Goal: Task Accomplishment & Management: Manage account settings

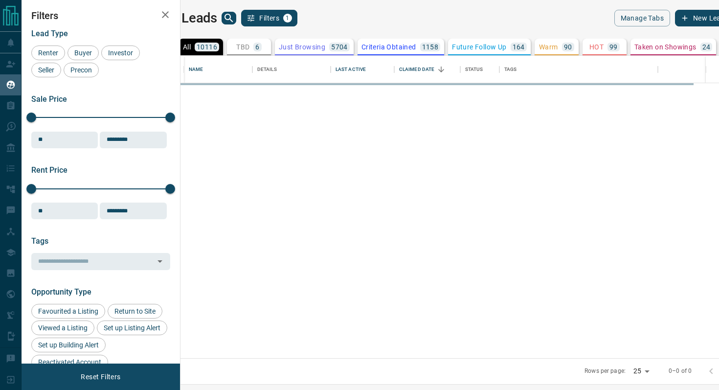
scroll to position [302, 534]
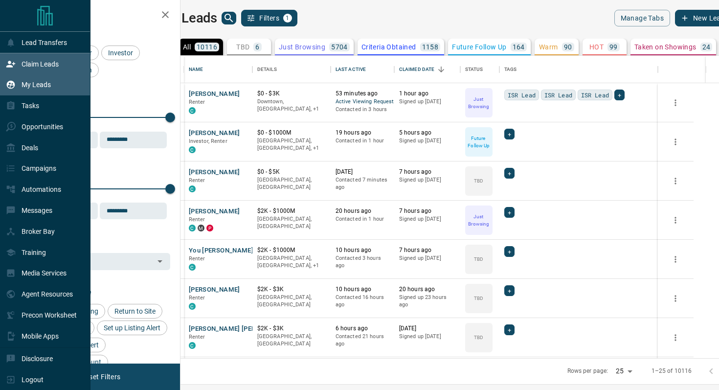
click at [5, 66] on div "Claim Leads" at bounding box center [45, 63] width 91 height 21
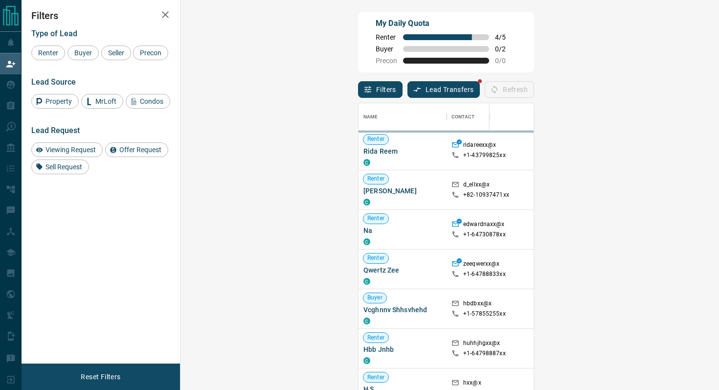
scroll to position [296, 518]
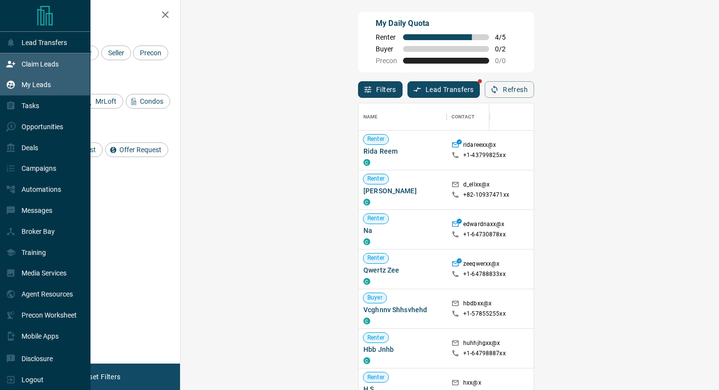
click at [47, 88] on p "My Leads" at bounding box center [36, 85] width 29 height 8
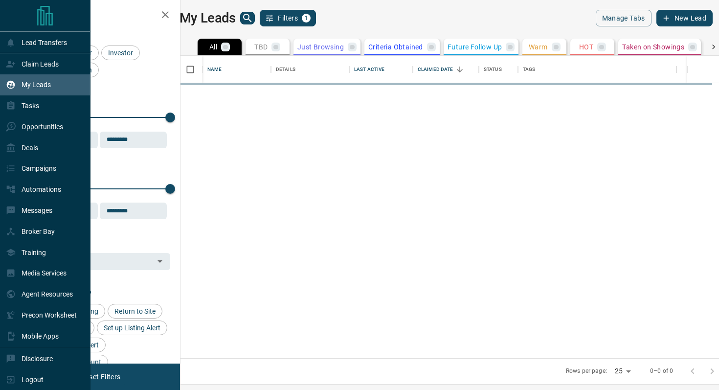
scroll to position [302, 534]
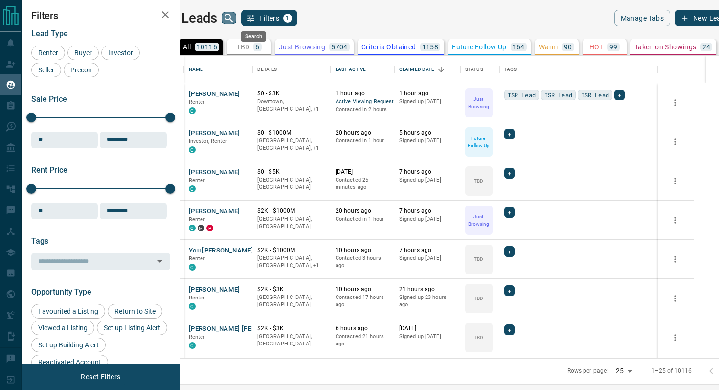
click at [233, 16] on icon "search button" at bounding box center [229, 18] width 8 height 8
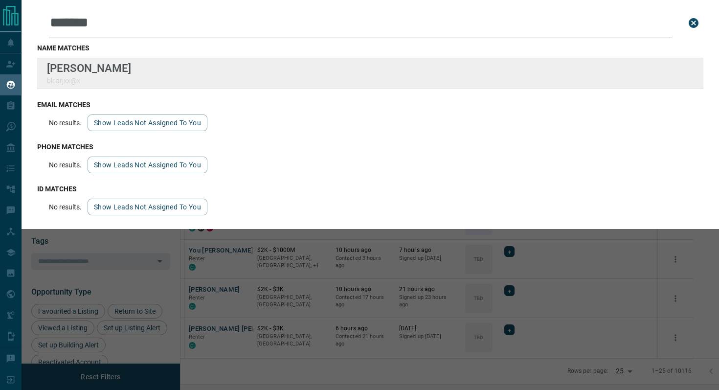
type input "*******"
click at [0, 0] on div "Lead Transfers Claim Leads My Leads Tasks Opportunities Deals Campaigns Automat…" at bounding box center [359, 189] width 719 height 378
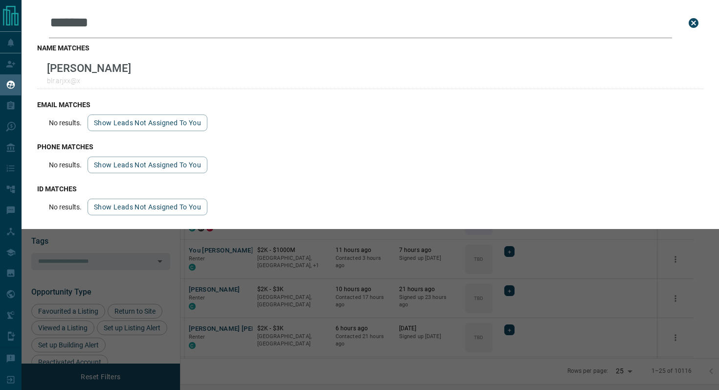
click at [698, 24] on icon "close search bar" at bounding box center [694, 23] width 10 height 10
